Goal: Information Seeking & Learning: Understand process/instructions

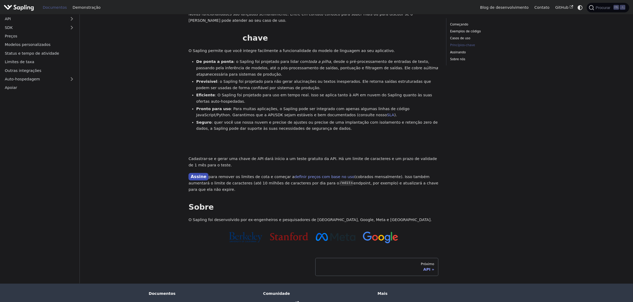
scroll to position [332, 0]
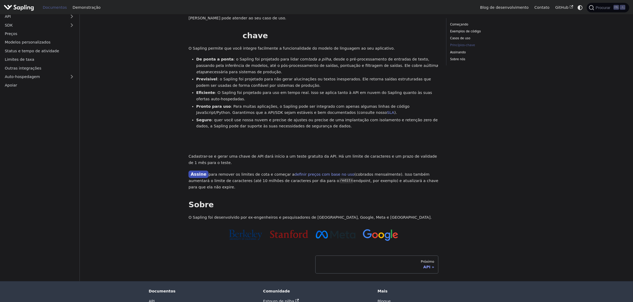
click at [59, 7] on font "Documentos" at bounding box center [55, 7] width 24 height 4
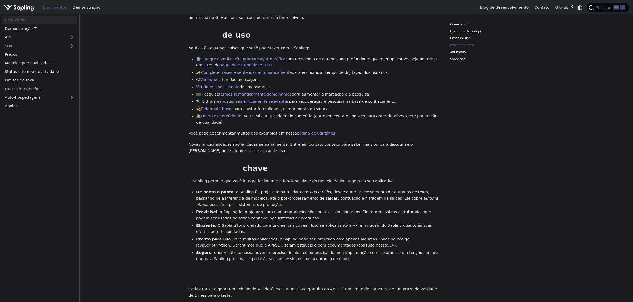
scroll to position [355, 0]
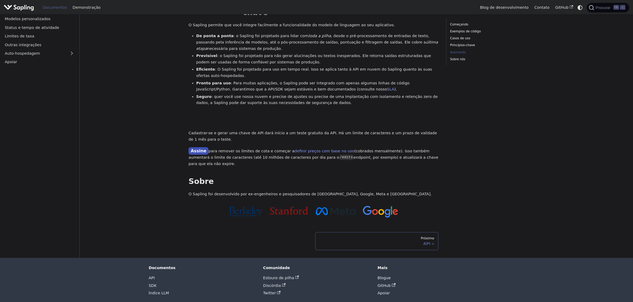
click at [359, 236] on div "Próximo" at bounding box center [376, 238] width 115 height 4
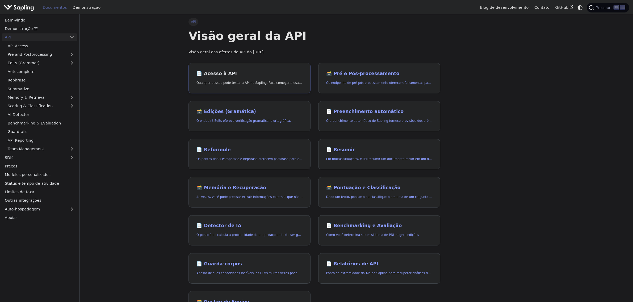
click at [294, 86] on link "📄️ Acesso à API Qualquer pessoa pode testar a API do Sapling. Para começar a us…" at bounding box center [249, 78] width 122 height 31
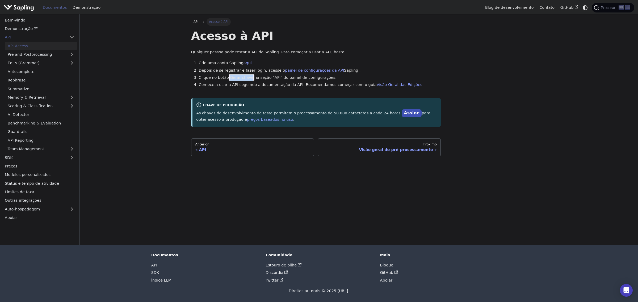
drag, startPoint x: 247, startPoint y: 79, endPoint x: 226, endPoint y: 77, distance: 20.8
click at [226, 77] on li "Clique no botão Gerar chave na seção "API" do painel de configurações." at bounding box center [320, 78] width 242 height 6
